Goal: Task Accomplishment & Management: Complete application form

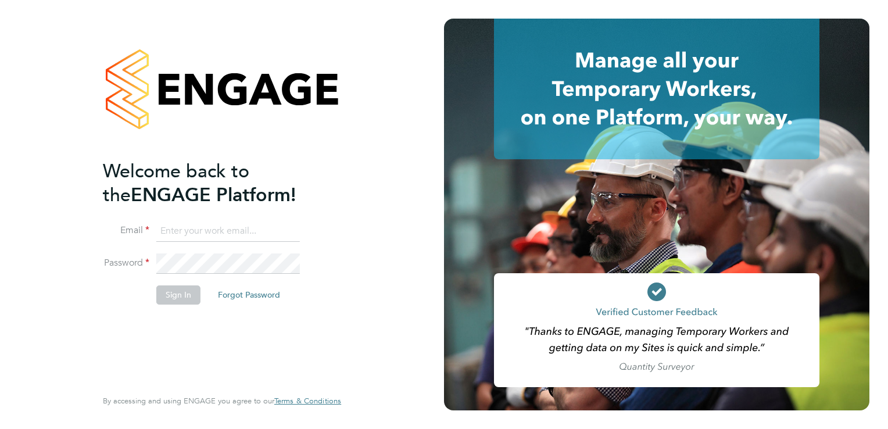
type input "[EMAIL_ADDRESS][DOMAIN_NAME]"
click at [239, 306] on li "Sign In Forgot Password" at bounding box center [216, 300] width 227 height 30
click at [212, 334] on div "Welcome back to the ENGAGE Platform! Email [EMAIL_ADDRESS][DOMAIN_NAME] Passwor…" at bounding box center [216, 272] width 227 height 227
click at [182, 303] on button "Sign In" at bounding box center [178, 294] width 44 height 19
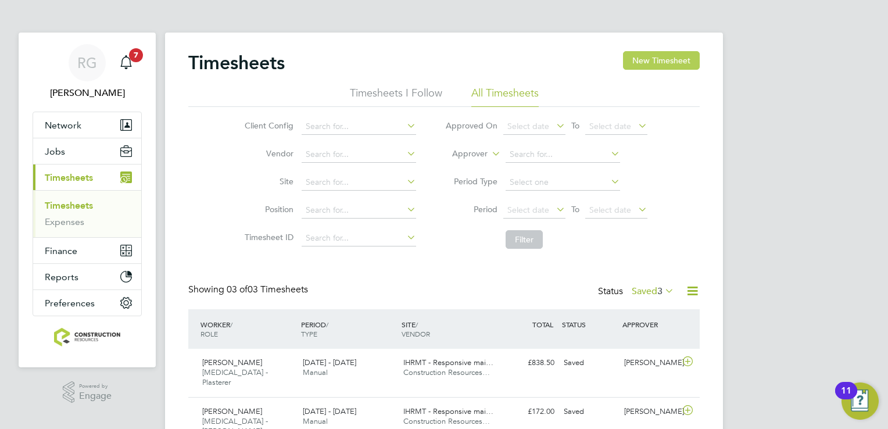
click at [639, 63] on button "New Timesheet" at bounding box center [661, 60] width 77 height 19
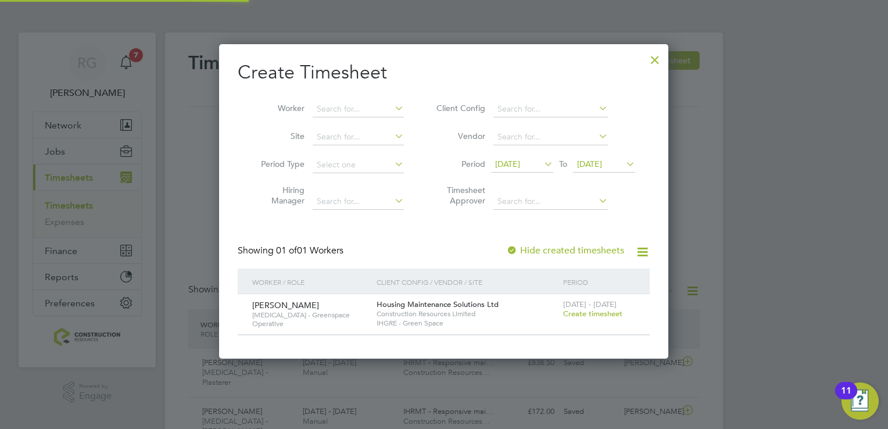
scroll to position [313, 450]
click at [520, 162] on span "16 Sep 2025" at bounding box center [507, 164] width 25 height 10
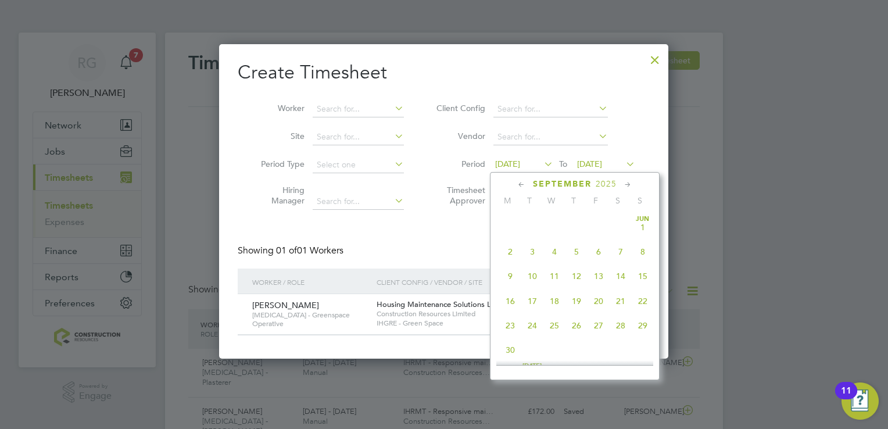
scroll to position [404, 0]
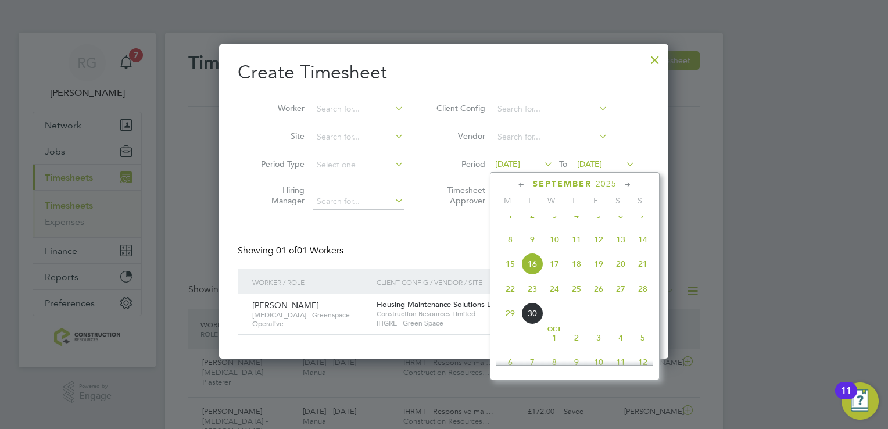
click at [505, 297] on span "22" at bounding box center [510, 289] width 22 height 22
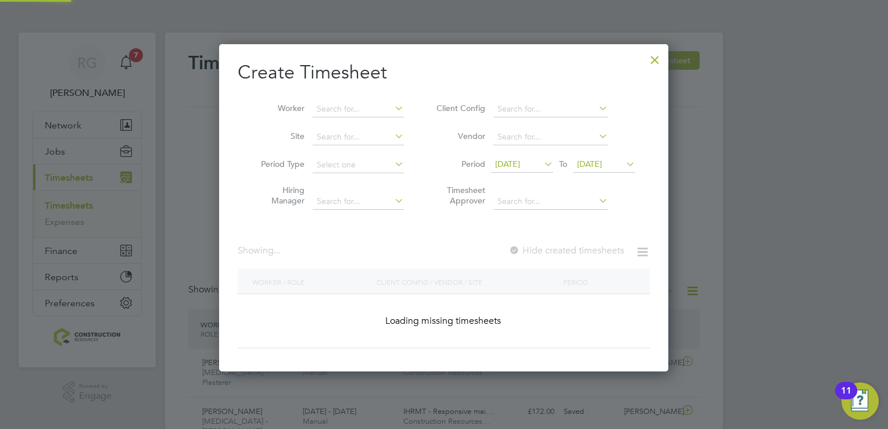
scroll to position [313, 450]
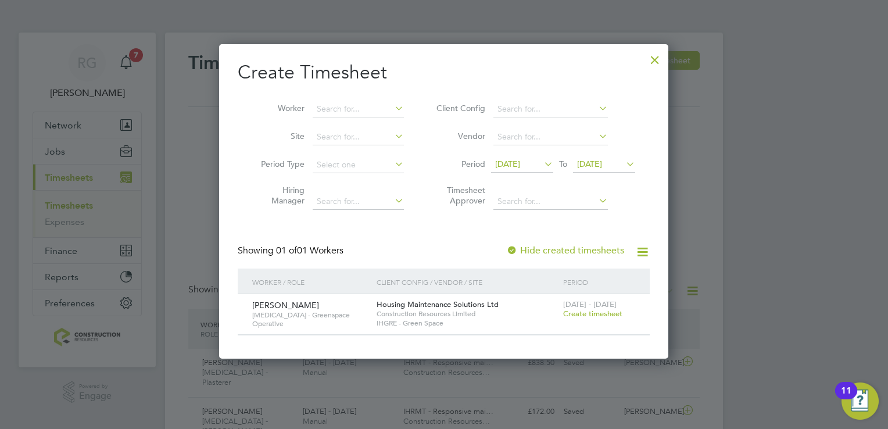
click at [624, 159] on icon at bounding box center [624, 164] width 0 height 16
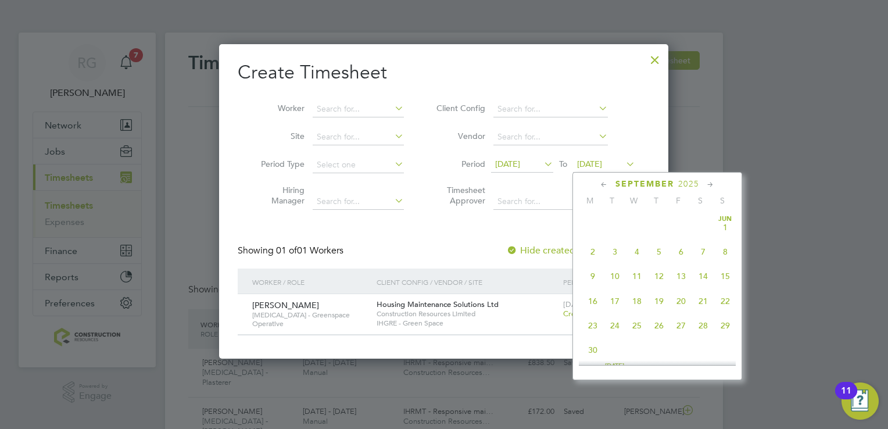
scroll to position [430, 0]
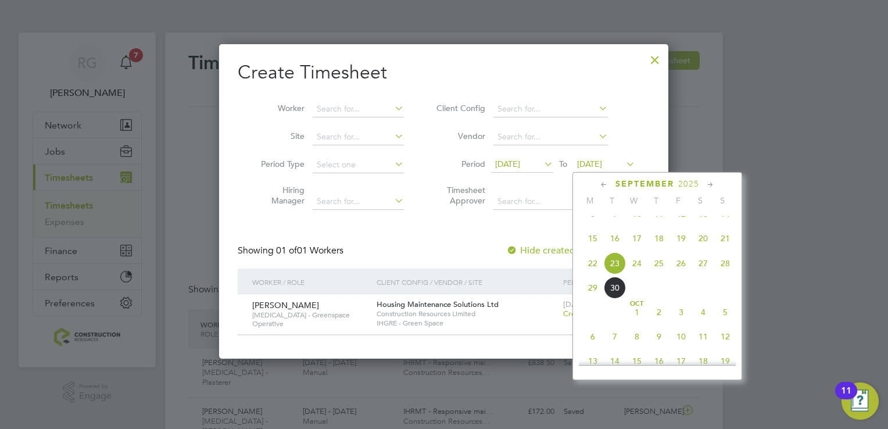
click at [726, 274] on span "28" at bounding box center [725, 263] width 22 height 22
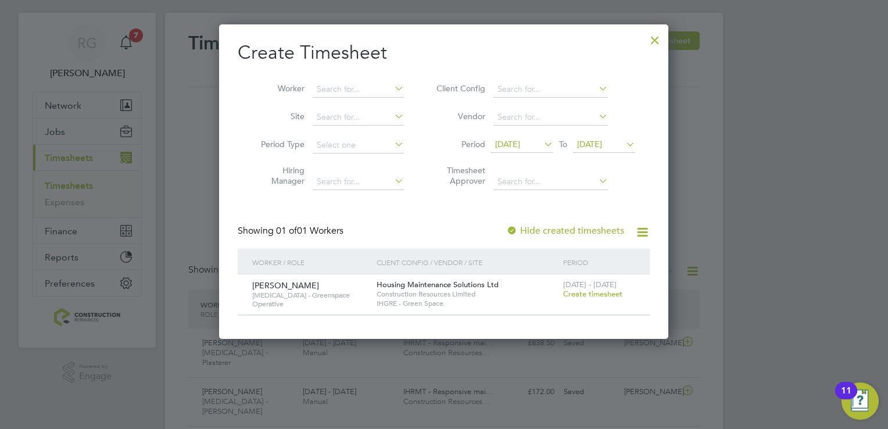
scroll to position [0, 0]
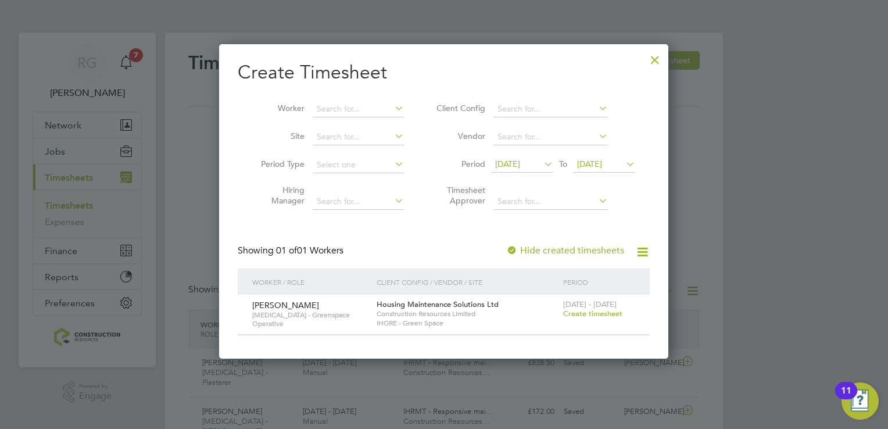
click at [651, 59] on div at bounding box center [654, 56] width 21 height 21
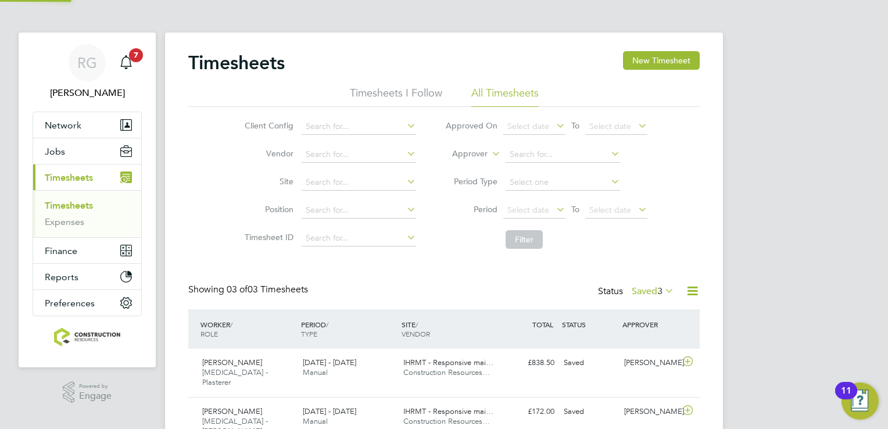
scroll to position [29, 101]
click at [89, 175] on span "Timesheets" at bounding box center [69, 177] width 48 height 11
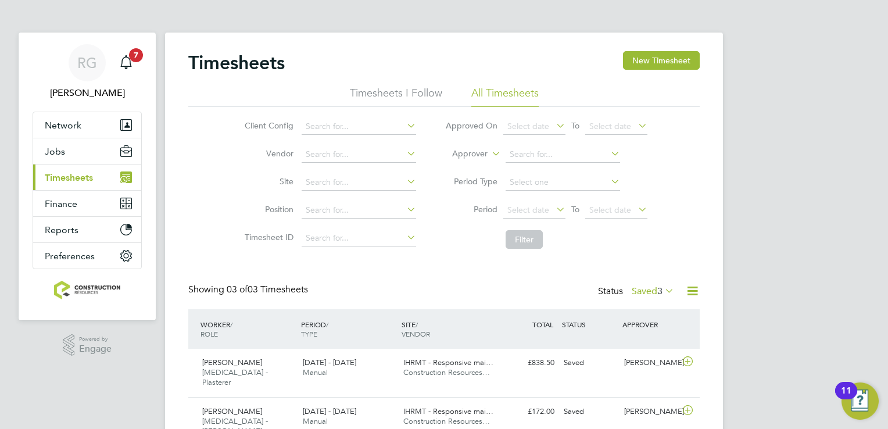
click at [89, 175] on span "Timesheets" at bounding box center [69, 177] width 48 height 11
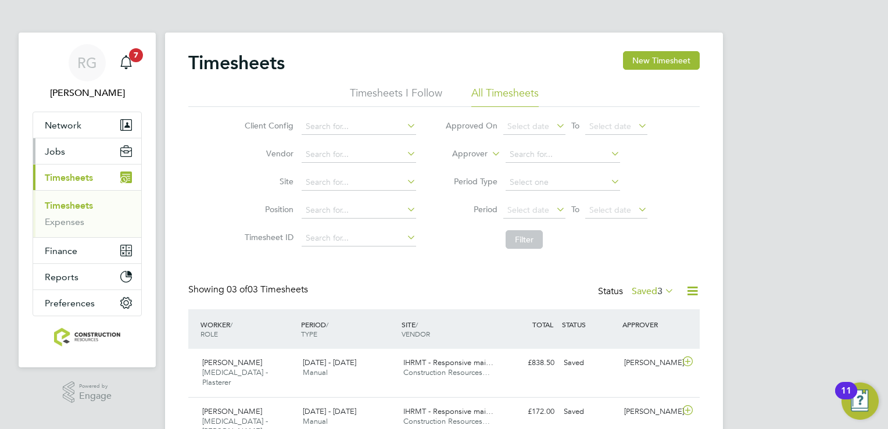
click at [88, 152] on button "Jobs" at bounding box center [87, 151] width 108 height 26
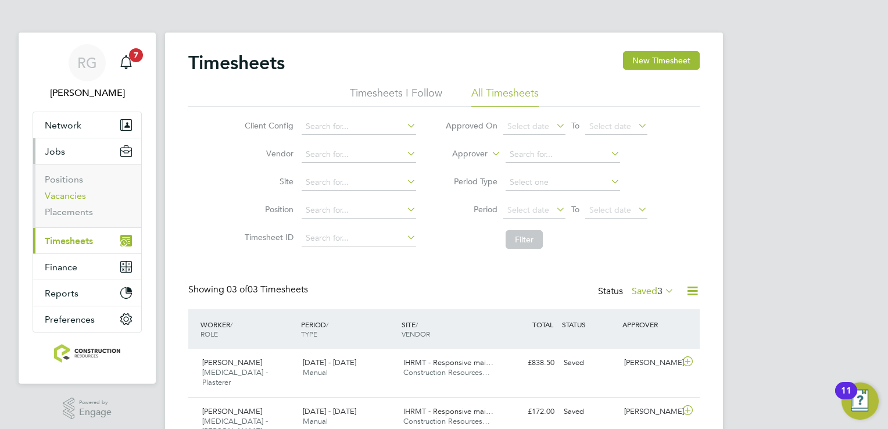
click at [65, 199] on link "Vacancies" at bounding box center [65, 195] width 41 height 11
